Goal: Find specific page/section: Find specific page/section

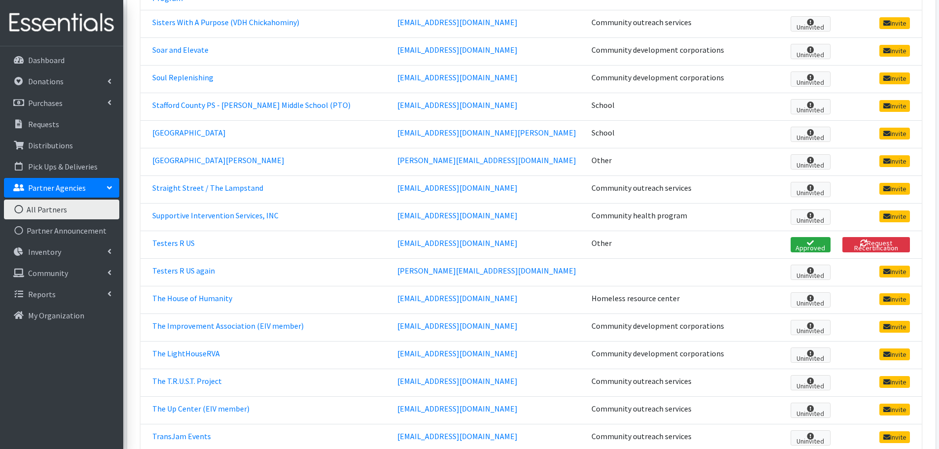
scroll to position [4471, 0]
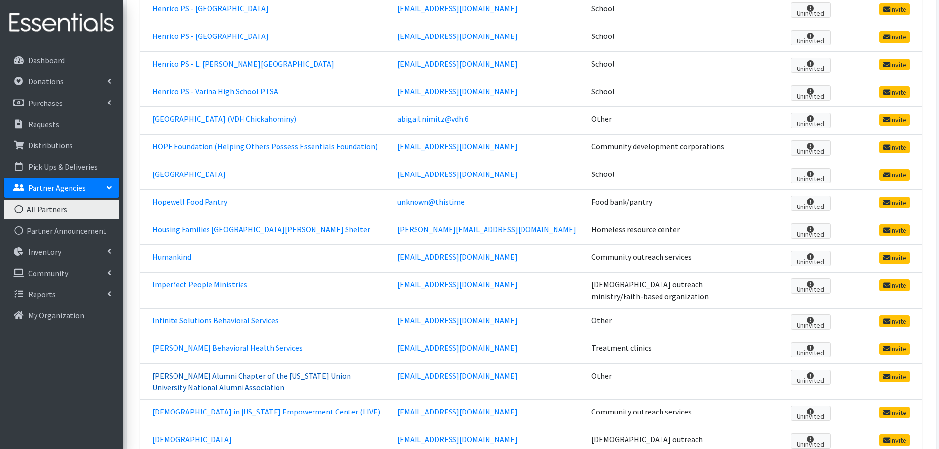
click at [272, 371] on link "[PERSON_NAME] Alumni Chapter of the [US_STATE] Union University National Alumni…" at bounding box center [251, 382] width 199 height 22
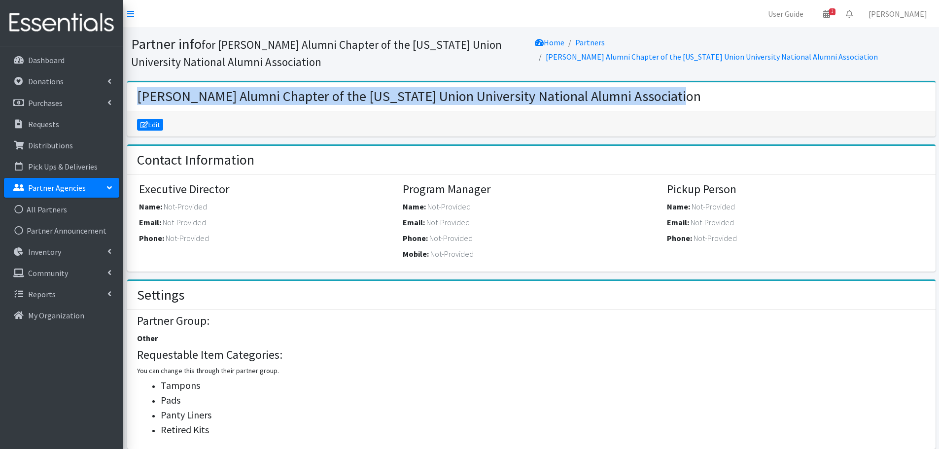
drag, startPoint x: 138, startPoint y: 102, endPoint x: 658, endPoint y: 104, distance: 520.4
click at [658, 104] on div "John W. Barco Alumni Chapter of the Virginia Union University National Alumni A…" at bounding box center [531, 96] width 808 height 29
copy h2 "[PERSON_NAME] Alumni Chapter of the [US_STATE] Union University National Alumni…"
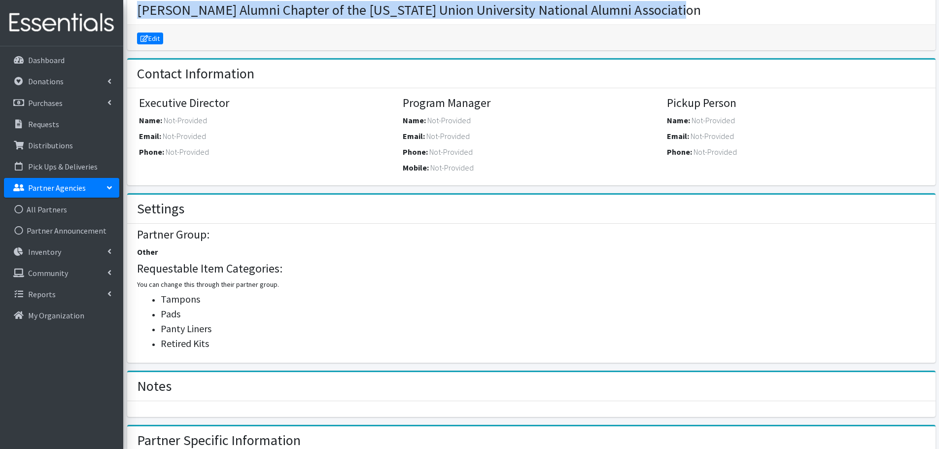
scroll to position [1062, 0]
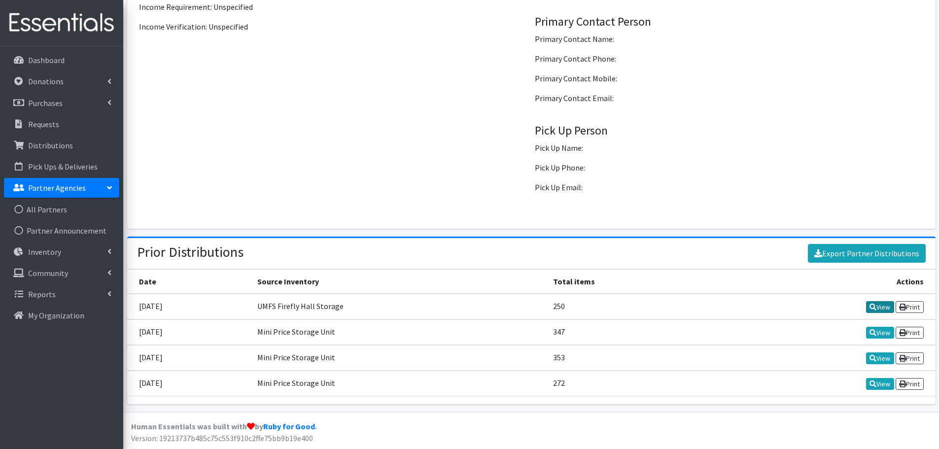
click at [872, 305] on icon at bounding box center [872, 307] width 7 height 7
click at [72, 56] on link "Dashboard" at bounding box center [61, 60] width 115 height 20
